Goal: Transaction & Acquisition: Purchase product/service

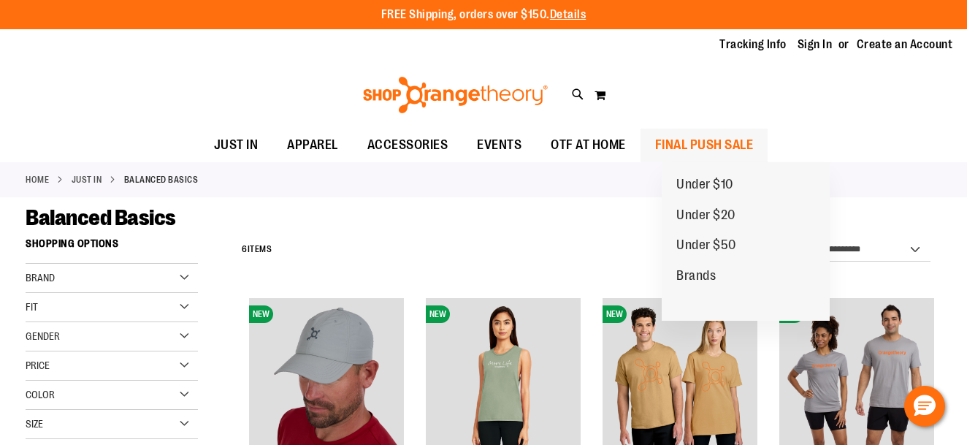
click at [729, 137] on span "FINAL PUSH SALE" at bounding box center [704, 145] width 99 height 33
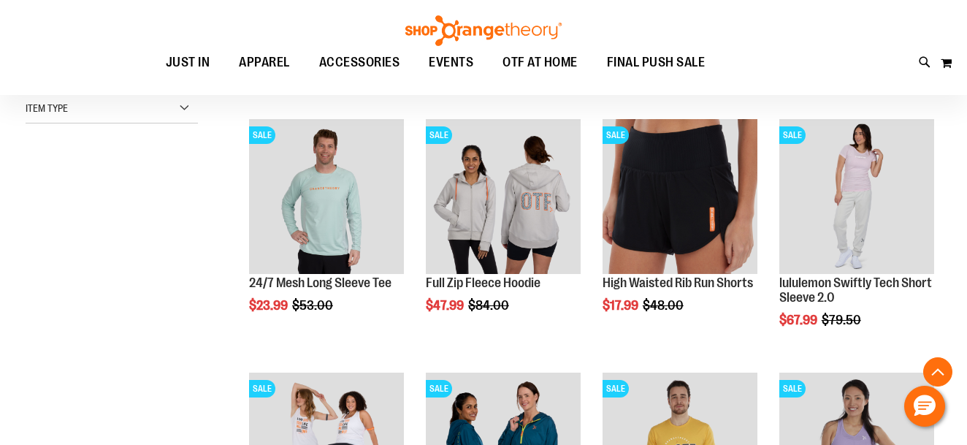
scroll to position [437, 0]
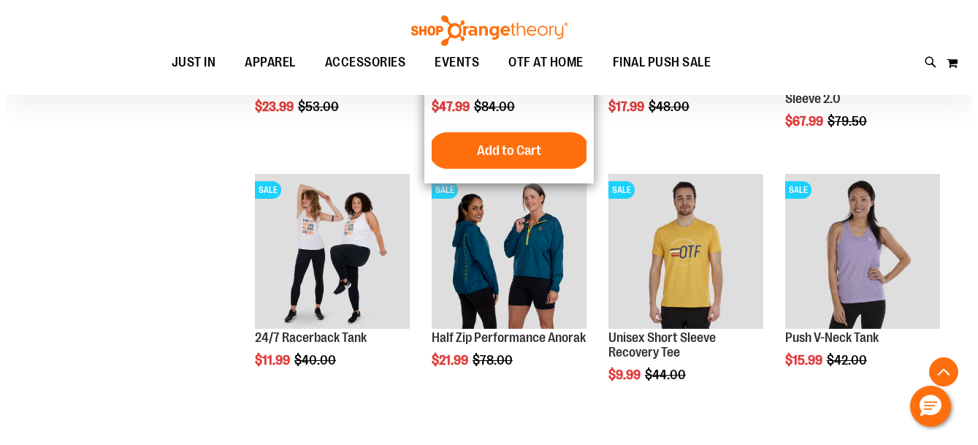
scroll to position [656, 0]
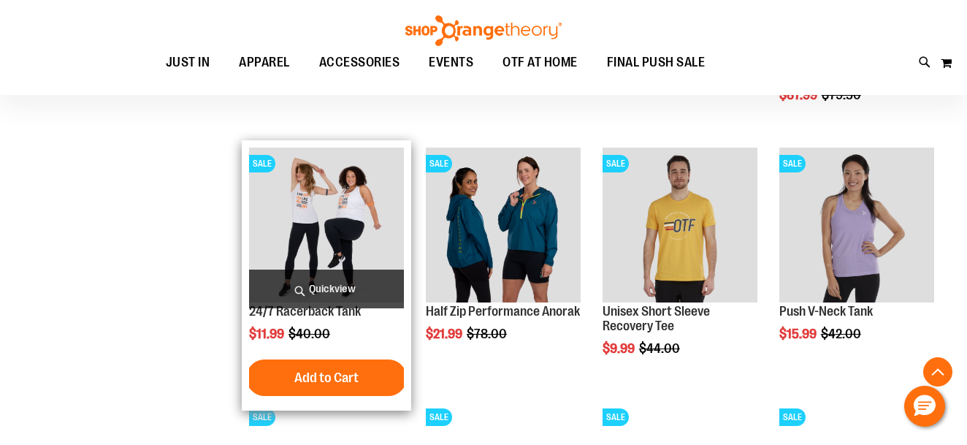
click at [299, 279] on span "Quickview" at bounding box center [326, 288] width 155 height 39
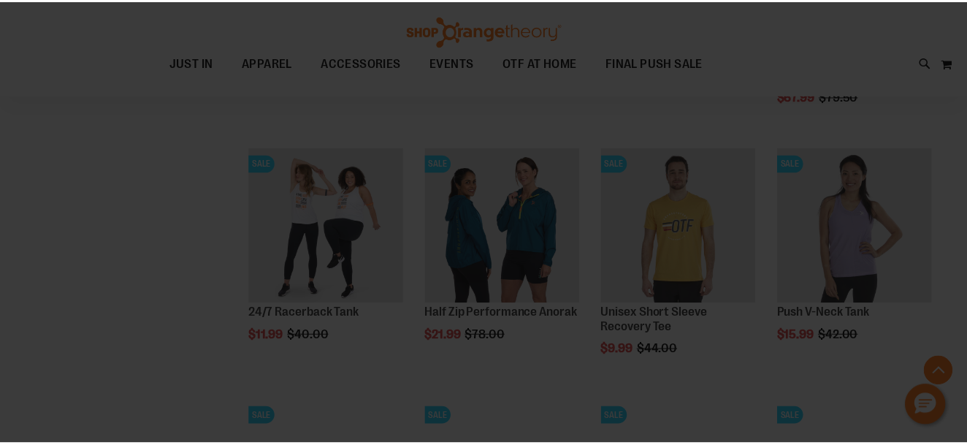
scroll to position [0, 0]
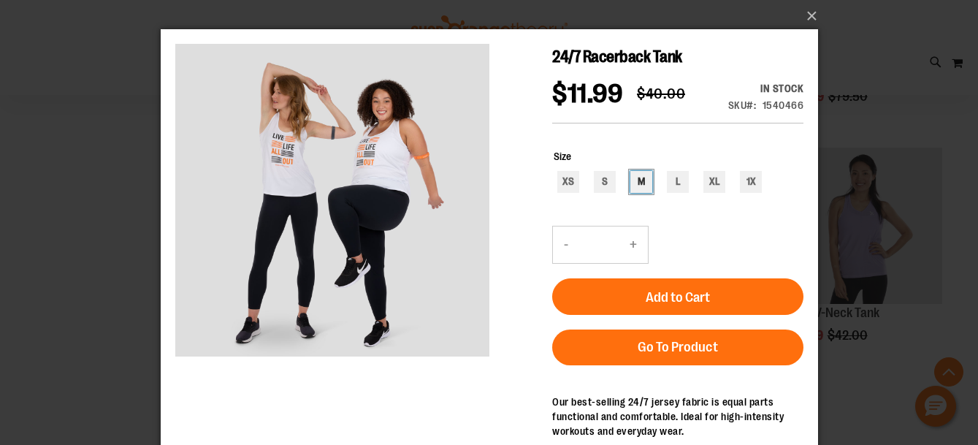
click at [643, 193] on div "M" at bounding box center [640, 182] width 22 height 22
type input "***"
click at [810, 14] on button "×" at bounding box center [493, 16] width 657 height 32
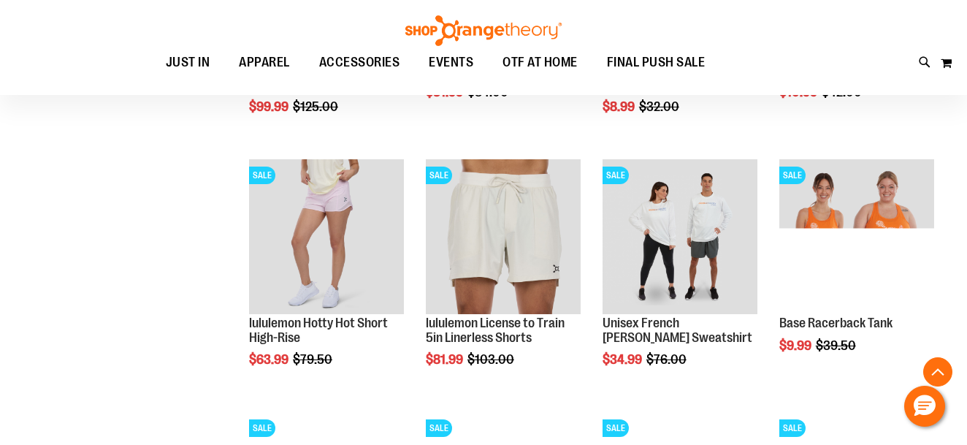
scroll to position [1167, 0]
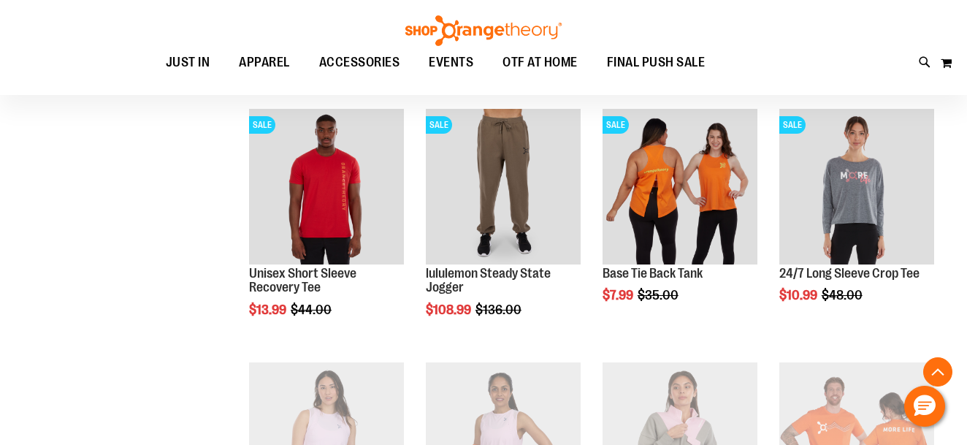
scroll to position [1460, 0]
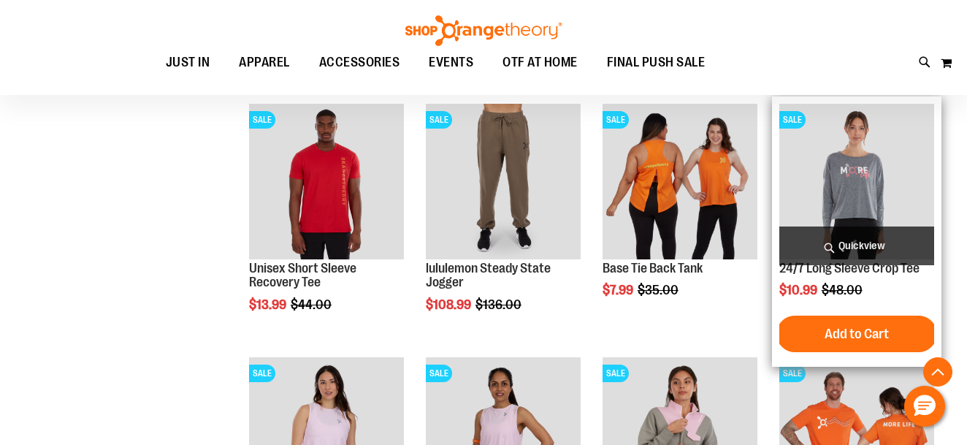
click at [881, 199] on img "product" at bounding box center [856, 181] width 155 height 155
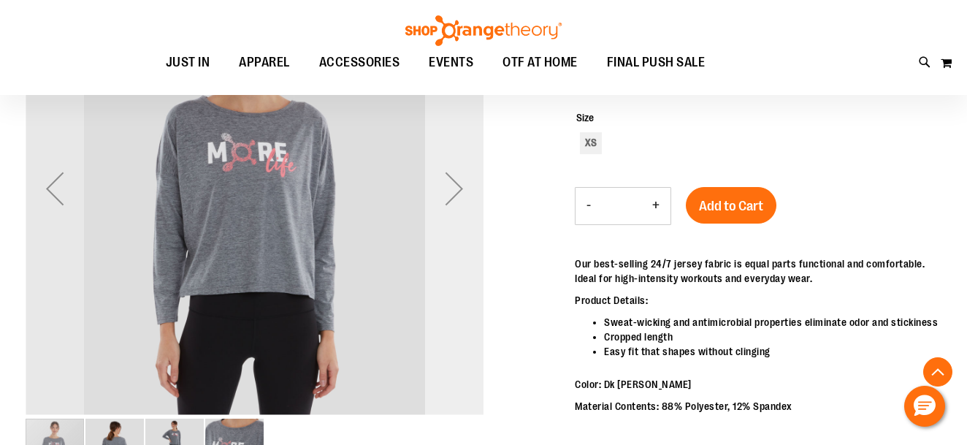
scroll to position [218, 0]
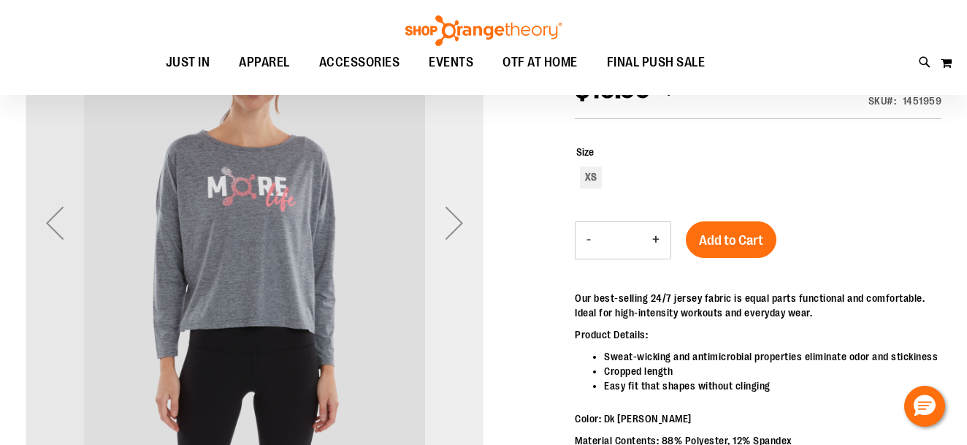
click at [469, 225] on div "Next" at bounding box center [454, 222] width 58 height 58
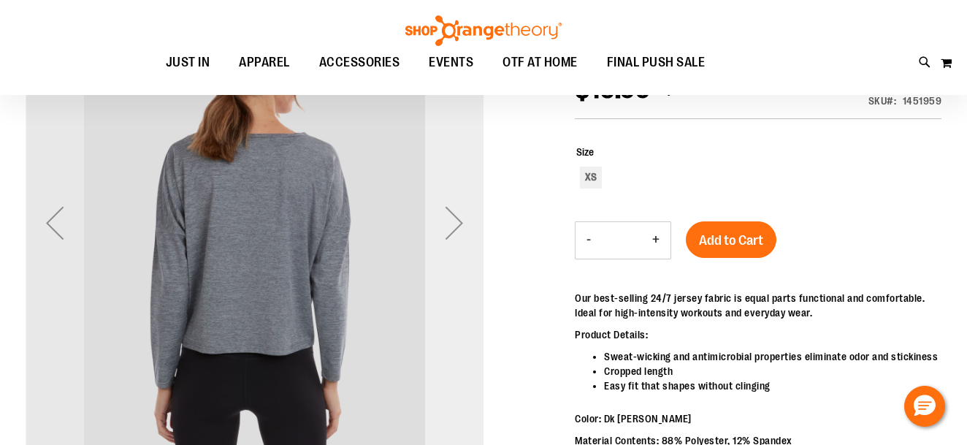
click at [469, 225] on div "Next" at bounding box center [454, 222] width 58 height 58
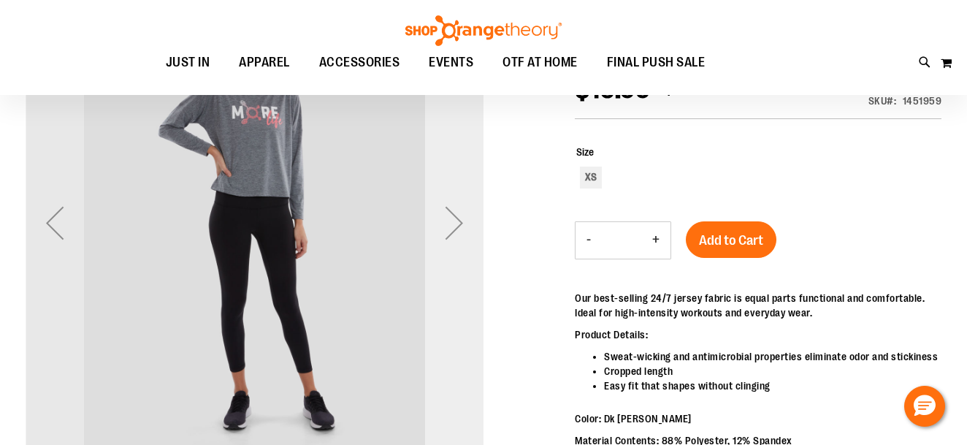
click at [469, 225] on div "Next" at bounding box center [454, 222] width 58 height 58
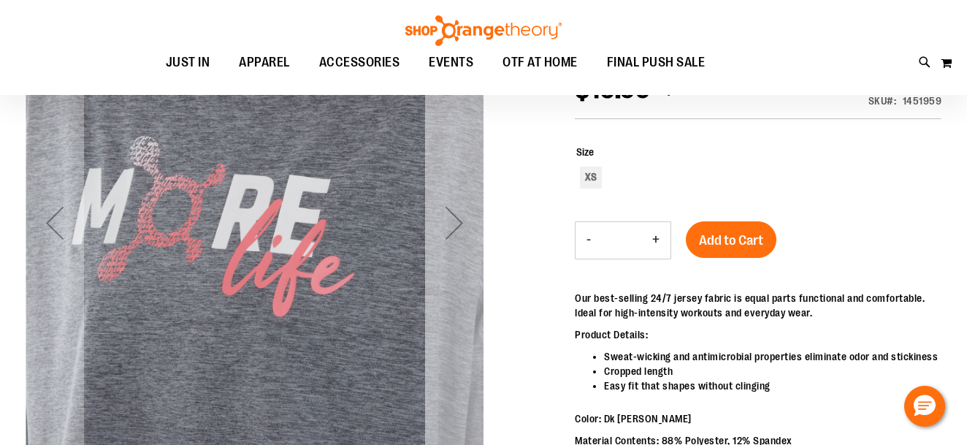
click at [469, 225] on div "Next" at bounding box center [454, 222] width 58 height 58
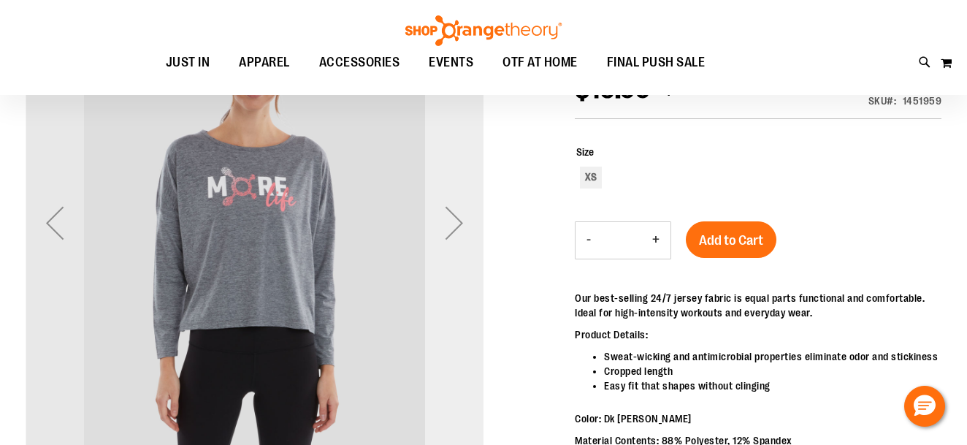
click at [469, 225] on div "Next" at bounding box center [454, 222] width 58 height 58
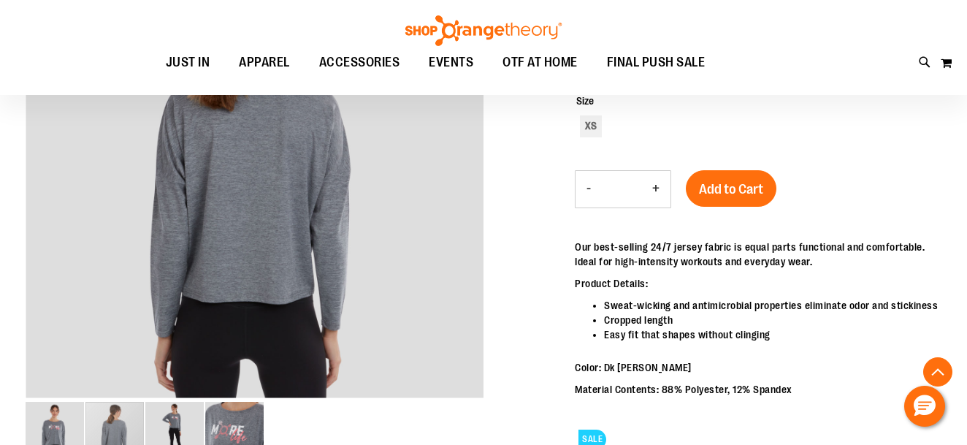
scroll to position [364, 0]
